Goal: Task Accomplishment & Management: Use online tool/utility

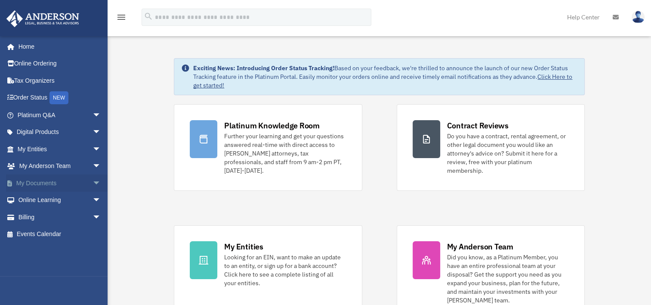
click at [39, 181] on link "My Documents arrow_drop_down" at bounding box center [60, 182] width 108 height 17
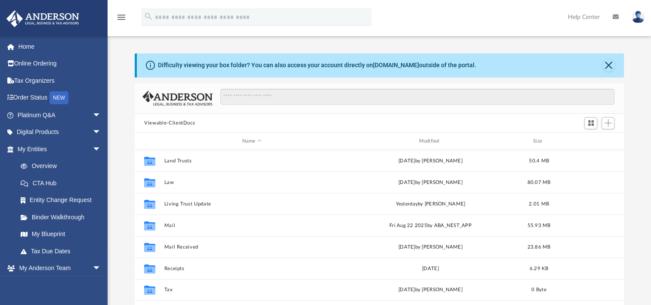
scroll to position [189, 482]
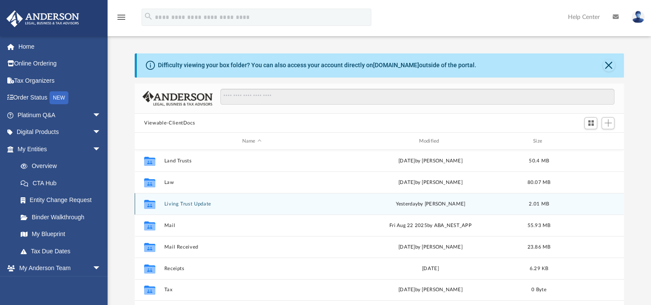
click at [176, 204] on button "Living Trust Update" at bounding box center [251, 204] width 175 height 6
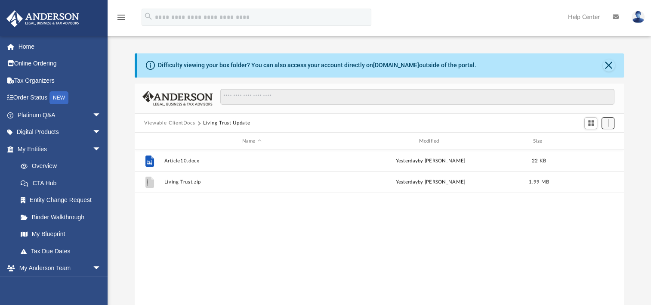
click at [608, 124] on span "Add" at bounding box center [607, 122] width 7 height 7
click at [592, 139] on li "Upload" at bounding box center [596, 139] width 28 height 9
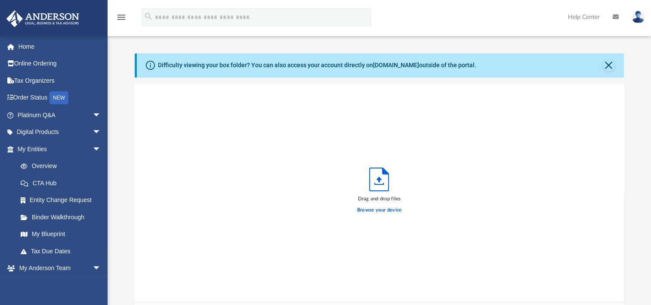
scroll to position [212, 482]
click at [383, 209] on label "Browse your device" at bounding box center [379, 210] width 45 height 8
click at [0, 0] on input "Browse your device" at bounding box center [0, 0] width 0 height 0
click at [166, 96] on div "Drag and drop files Browse your device" at bounding box center [379, 192] width 489 height 218
click at [376, 210] on label "Browse your device" at bounding box center [379, 210] width 45 height 8
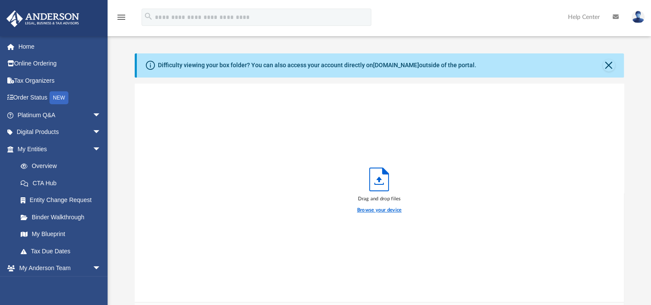
click at [0, 0] on input "Browse your device" at bounding box center [0, 0] width 0 height 0
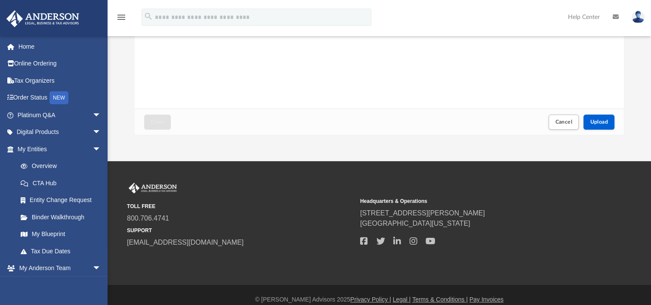
scroll to position [203, 0]
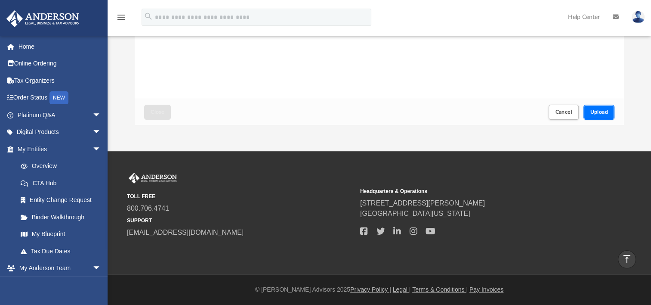
click at [593, 112] on span "Upload" at bounding box center [599, 111] width 18 height 5
click at [159, 112] on span "Close" at bounding box center [158, 111] width 14 height 5
